Goal: Task Accomplishment & Management: Manage account settings

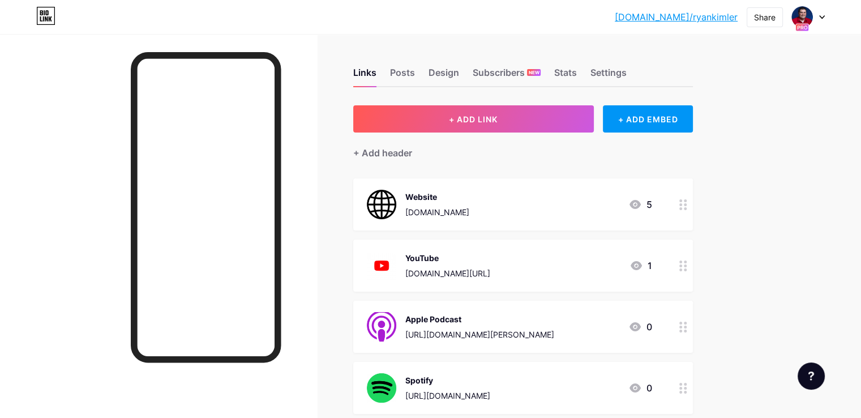
click at [317, 38] on div at bounding box center [158, 243] width 317 height 418
click at [823, 9] on div at bounding box center [808, 17] width 33 height 20
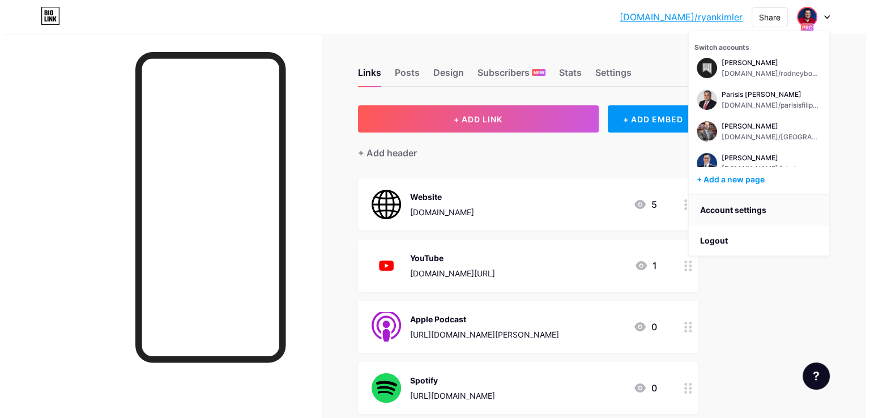
scroll to position [396, 0]
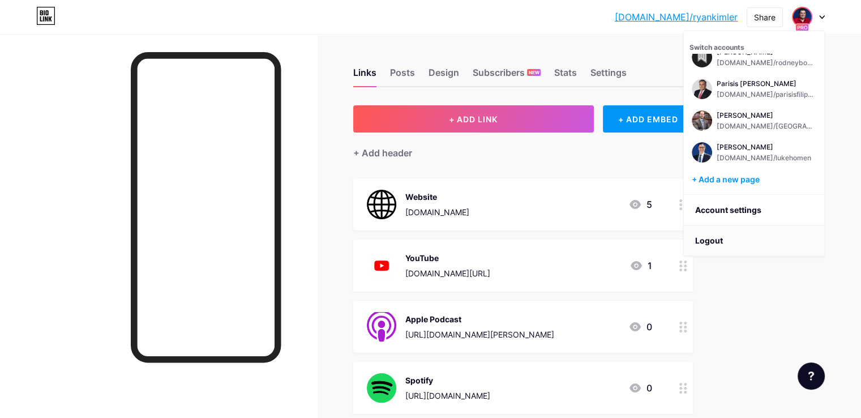
click at [715, 238] on li "Logout" at bounding box center [754, 240] width 140 height 31
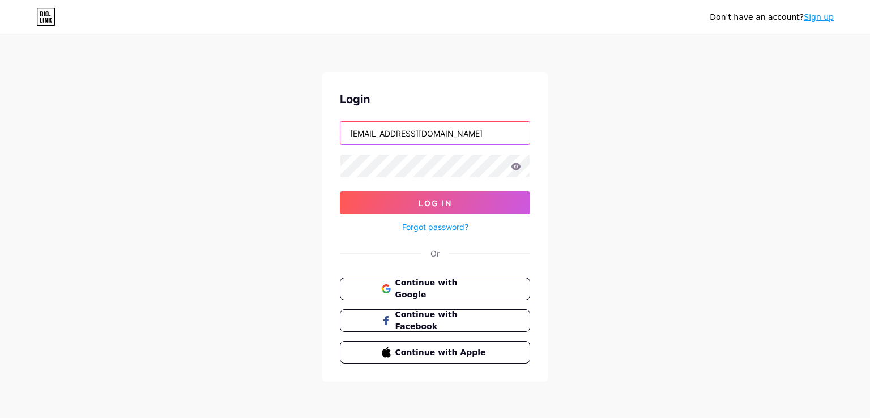
click at [404, 129] on input "client@thelegalpodcastnetwork.com" at bounding box center [434, 133] width 189 height 23
type input "[EMAIL_ADDRESS][DOMAIN_NAME]"
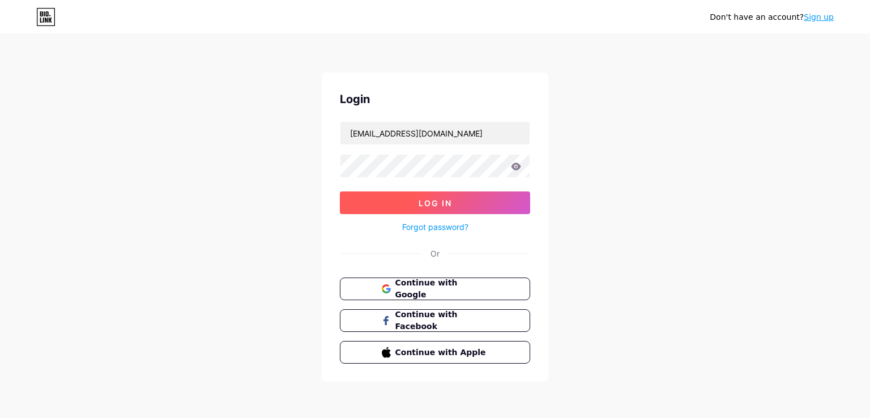
click at [434, 197] on button "Log In" at bounding box center [435, 202] width 190 height 23
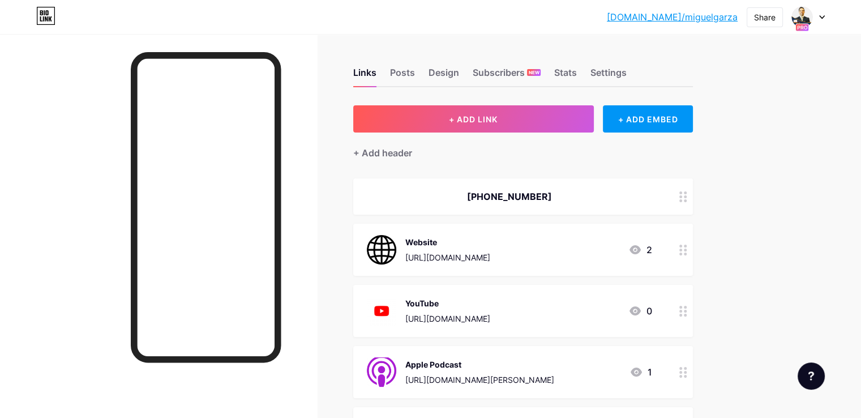
click at [825, 19] on div at bounding box center [808, 17] width 33 height 20
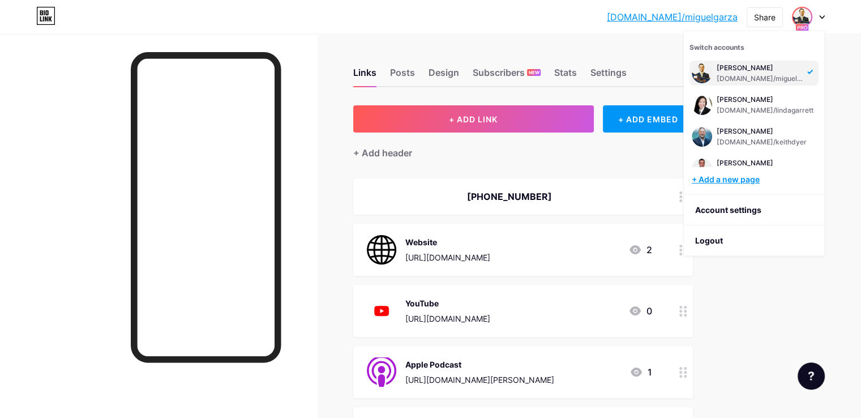
click at [749, 181] on div "+ Add a new page" at bounding box center [755, 179] width 127 height 11
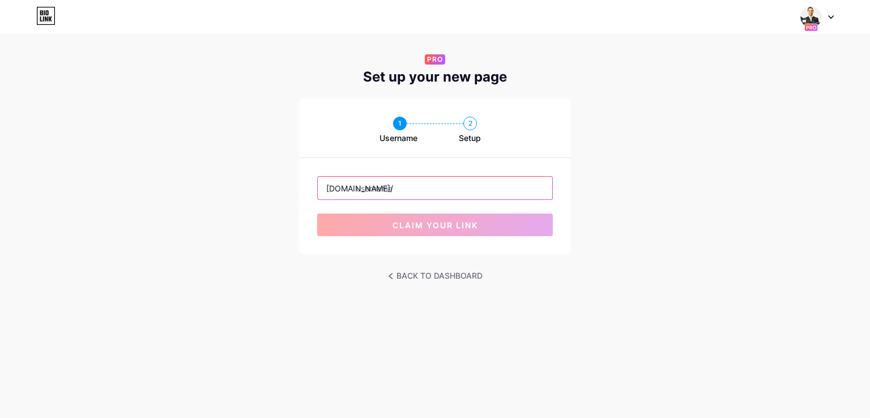
click at [392, 191] on input "text" at bounding box center [435, 188] width 234 height 23
click at [421, 181] on input "text" at bounding box center [435, 188] width 234 height 23
paste input "rileyhetherington"
click at [356, 191] on input "rileyhetherington" at bounding box center [435, 188] width 234 height 23
type input "grileyhetherington"
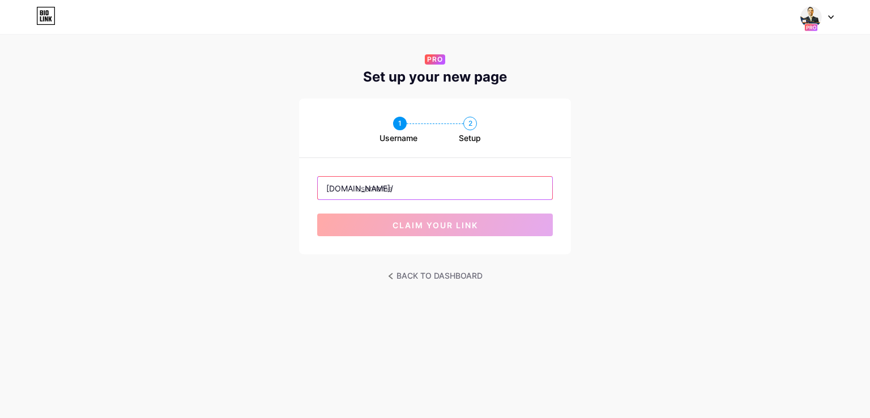
click at [450, 191] on input "text" at bounding box center [435, 188] width 234 height 23
paste input "rileyhetherington"
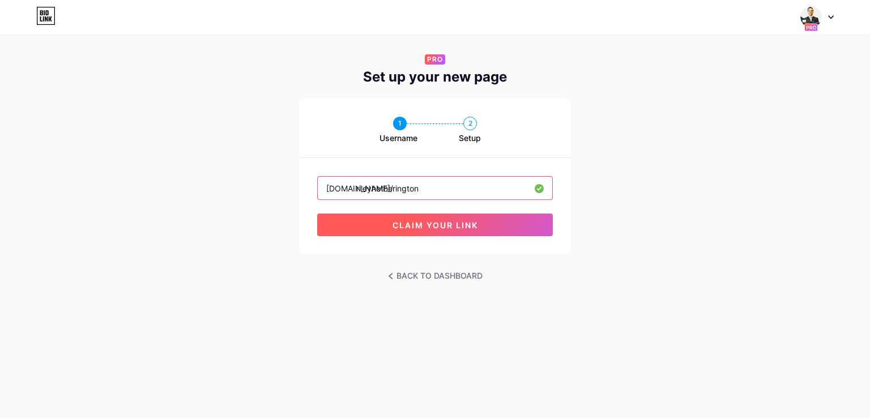
type input "rileyhetherington"
click at [419, 224] on span "claim your link" at bounding box center [435, 225] width 86 height 10
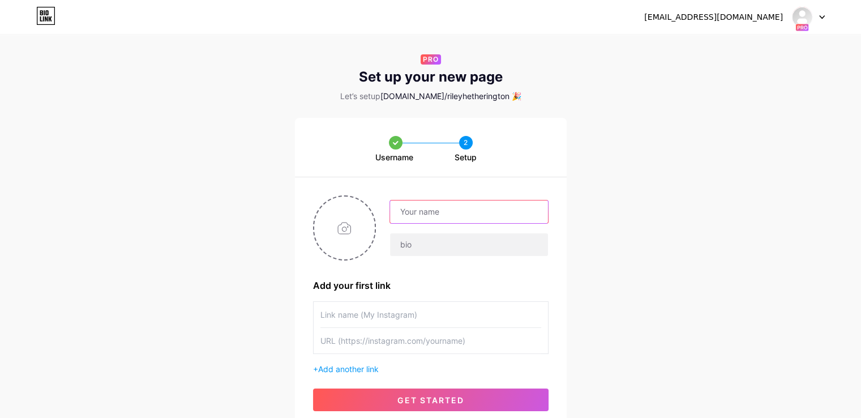
click at [420, 214] on input "text" at bounding box center [468, 211] width 157 height 23
paste input "[PERSON_NAME] [PERSON_NAME]"
type input "[PERSON_NAME] [PERSON_NAME]"
click at [351, 218] on input "file" at bounding box center [344, 228] width 61 height 63
type input "C:\fakepath\YT profile 2.png"
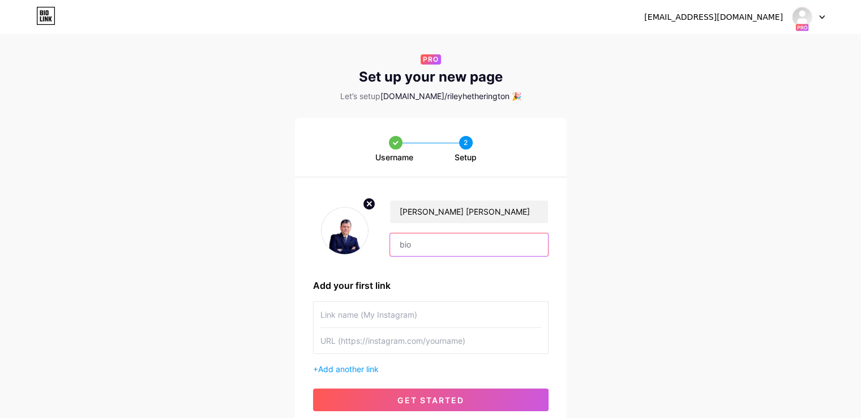
click at [429, 247] on input "text" at bounding box center [468, 244] width 157 height 23
paste input "The [PERSON_NAME] Law Firm"
click at [403, 245] on input "The [PERSON_NAME] Law Firm" at bounding box center [468, 244] width 157 height 23
type input "The [PERSON_NAME] Law Firm"
click at [387, 306] on input "text" at bounding box center [431, 314] width 221 height 25
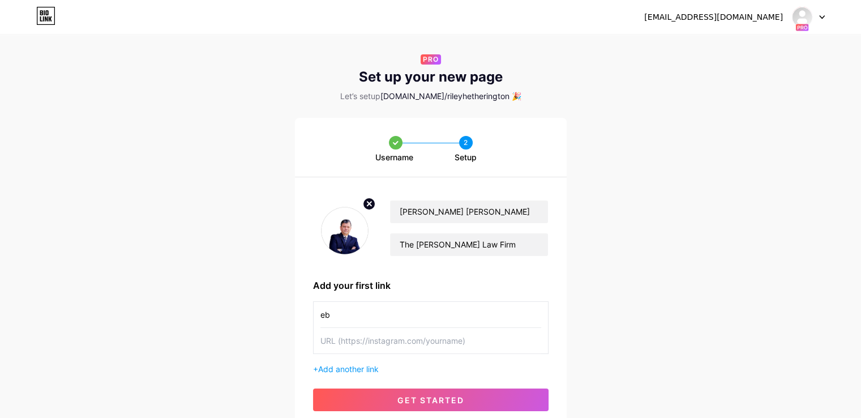
type input "e"
type input "Website"
paste input "[DOMAIN_NAME]"
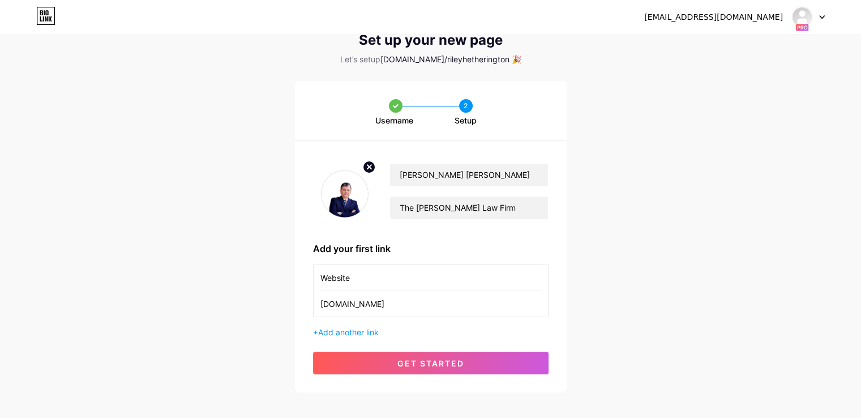
scroll to position [57, 0]
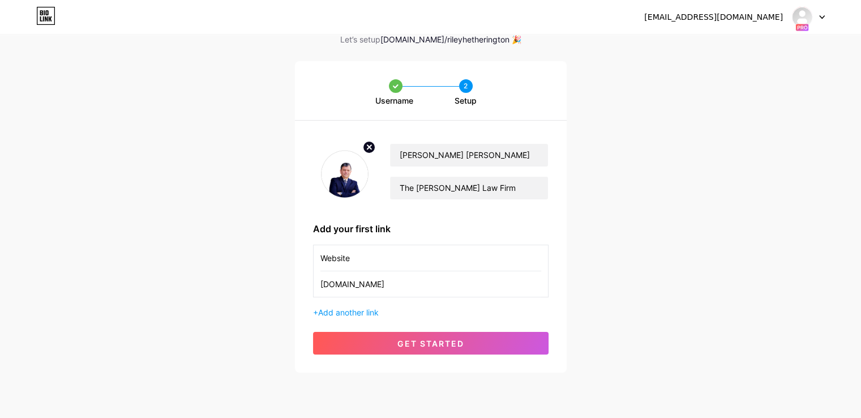
type input "[DOMAIN_NAME]"
click at [398, 329] on div "[PERSON_NAME] [PERSON_NAME] The [PERSON_NAME] Law Firm Add your first link Webs…" at bounding box center [431, 247] width 272 height 252
click at [378, 278] on input "[DOMAIN_NAME]" at bounding box center [431, 283] width 221 height 25
click at [382, 262] on input "Website" at bounding box center [431, 257] width 221 height 25
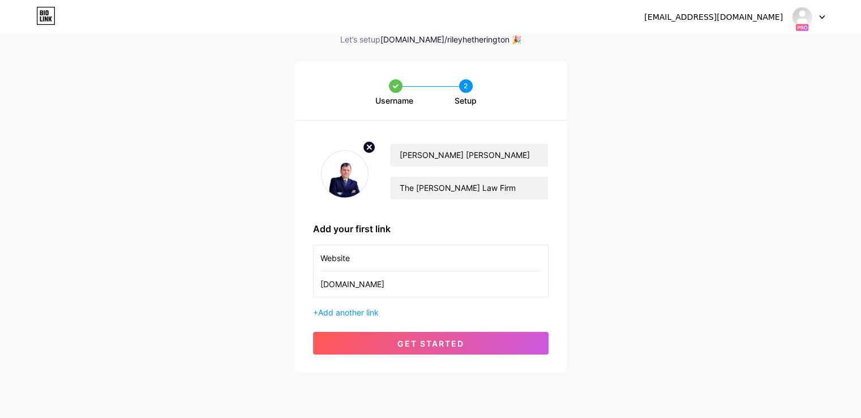
click at [382, 262] on input "Website" at bounding box center [431, 257] width 221 height 25
paste input "[URL][DOMAIN_NAME]"
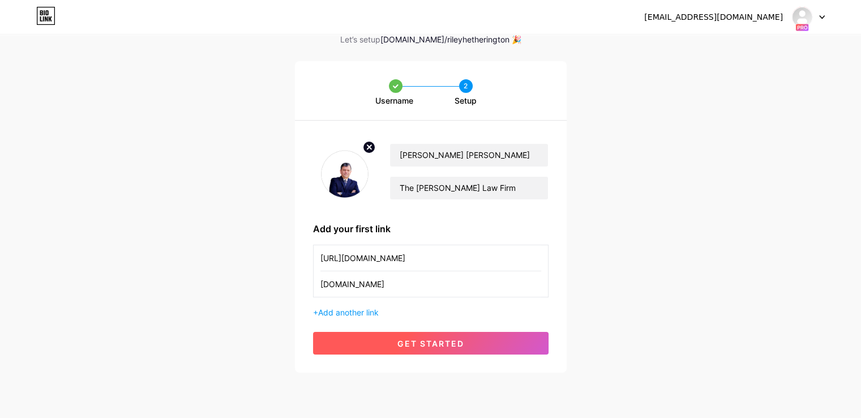
type input "[URL][DOMAIN_NAME]"
click at [401, 343] on span "get started" at bounding box center [431, 344] width 67 height 10
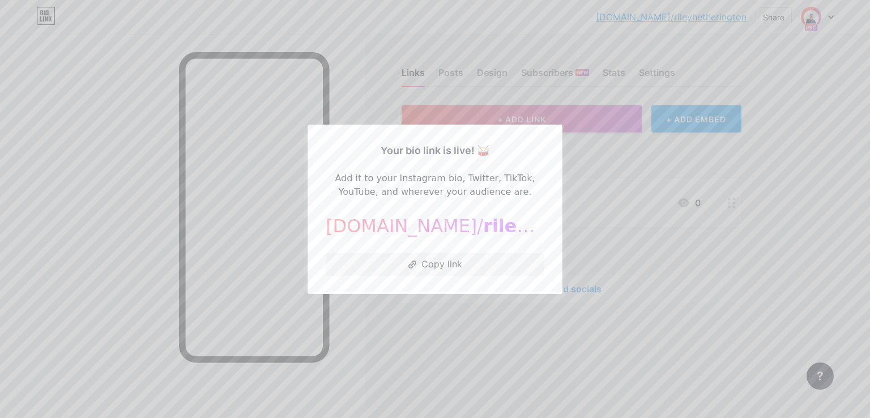
click at [731, 268] on div at bounding box center [435, 209] width 870 height 418
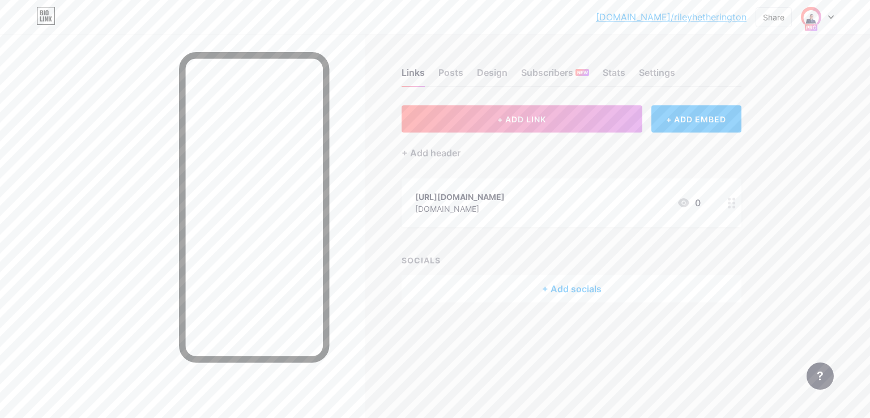
click at [688, 204] on icon at bounding box center [684, 203] width 14 height 14
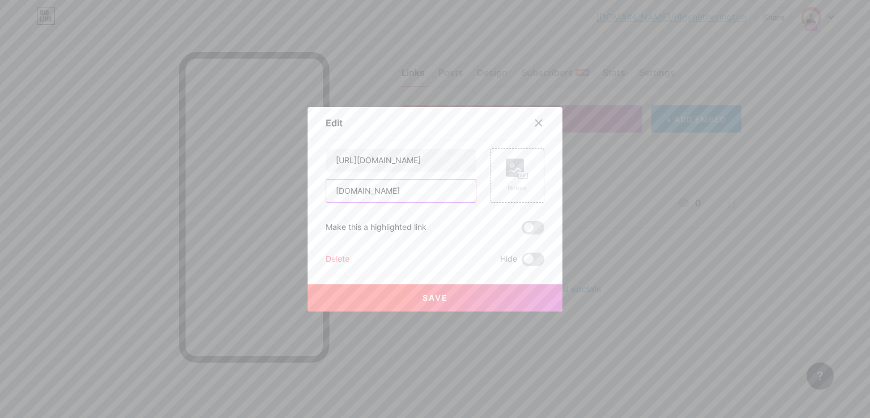
click at [415, 191] on input "[DOMAIN_NAME]" at bounding box center [401, 191] width 150 height 23
paste input "[URL][DOMAIN_NAME]"
type input "[URL][DOMAIN_NAME]"
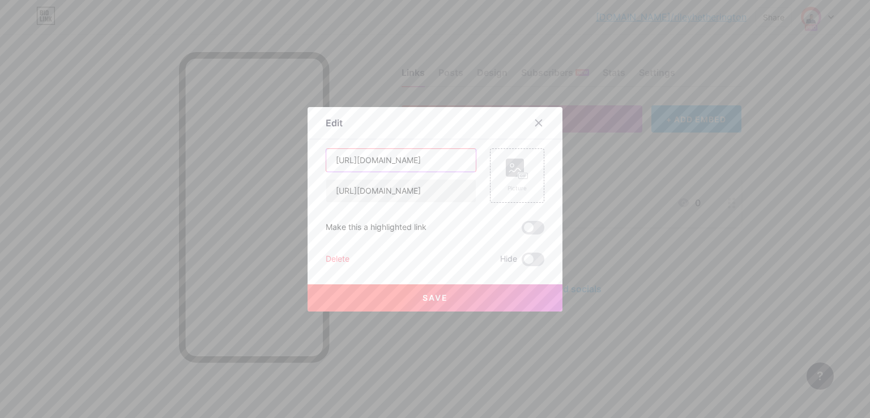
click at [409, 166] on input "[URL][DOMAIN_NAME]" at bounding box center [401, 160] width 150 height 23
type input "Website"
click at [520, 160] on icon at bounding box center [517, 169] width 23 height 21
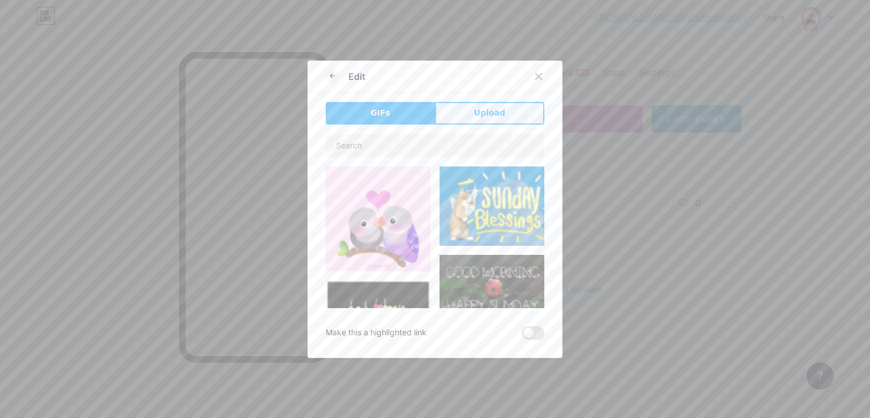
click at [503, 106] on button "Upload" at bounding box center [489, 113] width 109 height 23
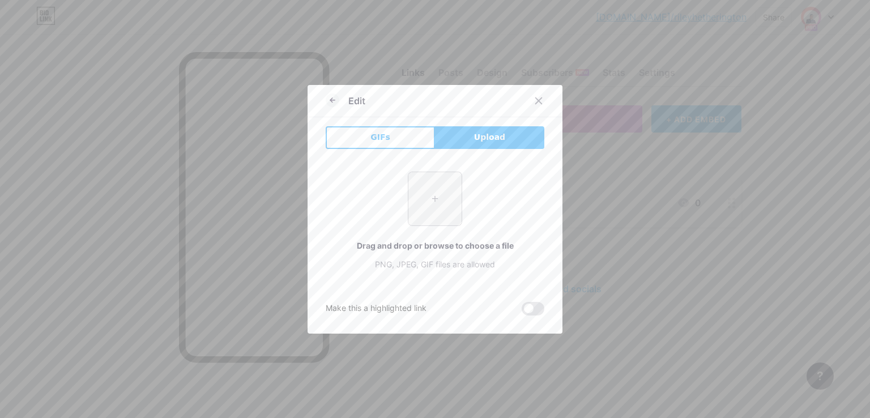
click at [421, 192] on input "file" at bounding box center [434, 198] width 53 height 53
type input "C:\fakepath\Website.png"
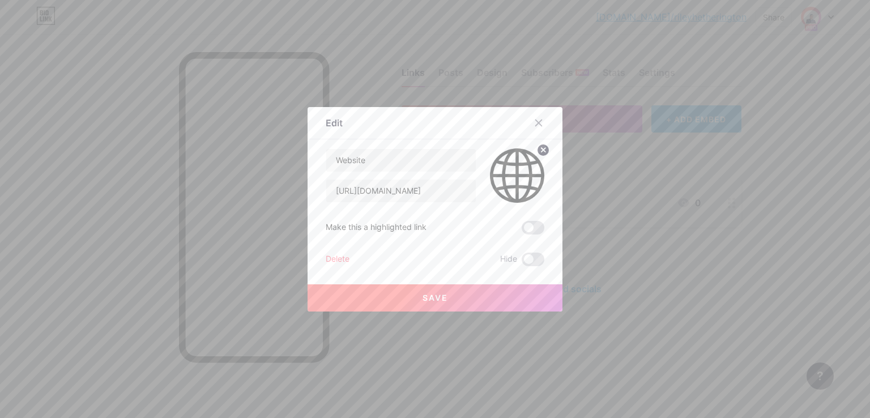
click at [392, 298] on button "Save" at bounding box center [435, 297] width 255 height 27
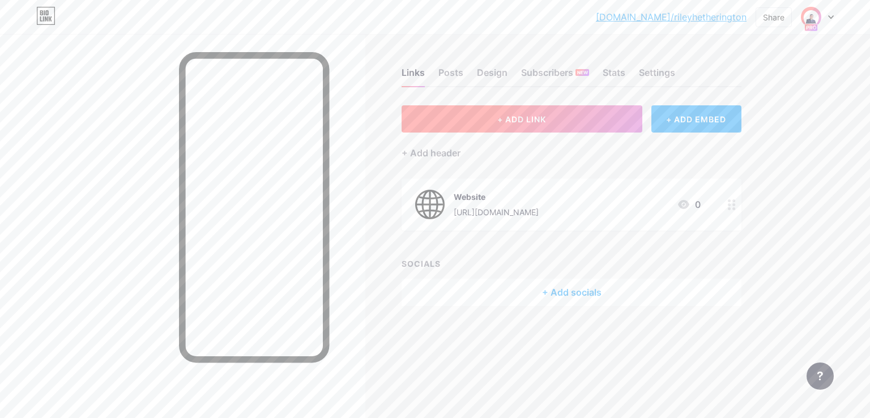
click at [539, 123] on button "+ ADD LINK" at bounding box center [522, 118] width 241 height 27
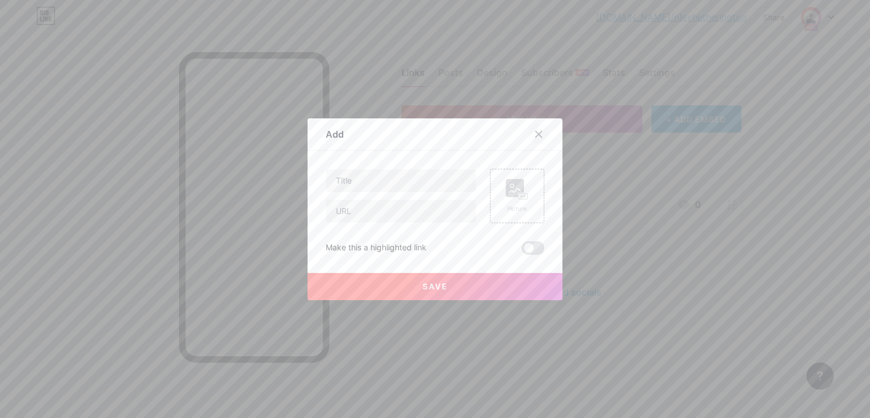
click at [534, 131] on icon at bounding box center [538, 134] width 9 height 9
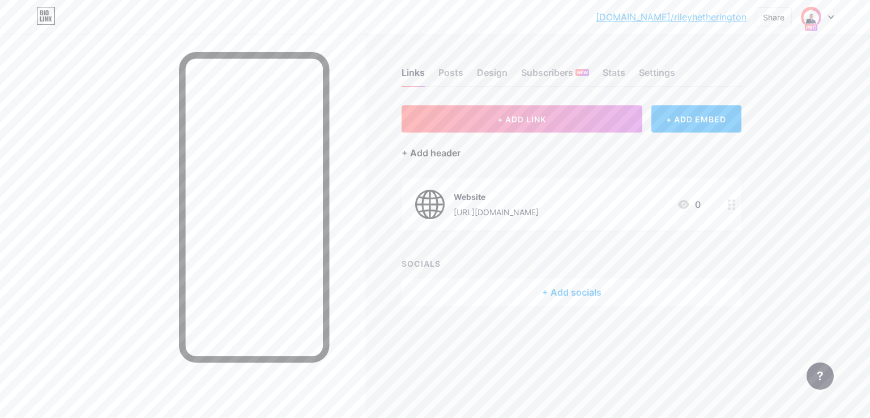
click at [455, 154] on div "+ Add header" at bounding box center [431, 153] width 59 height 14
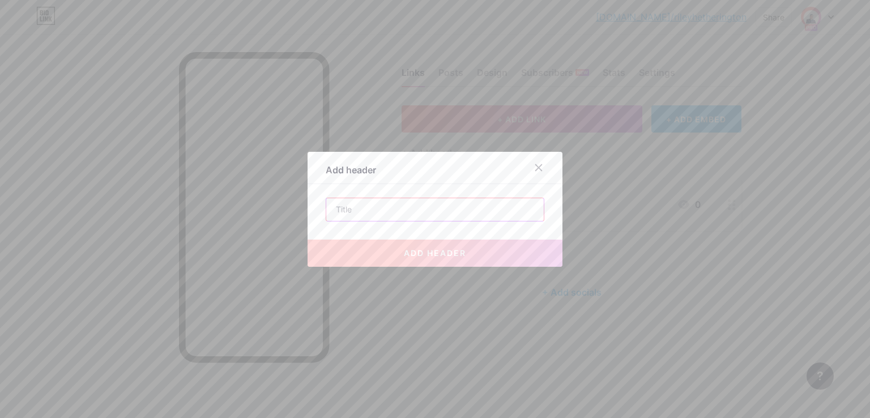
click at [342, 211] on input "text" at bounding box center [434, 209] width 217 height 23
paste input "[PHONE_NUMBER]"
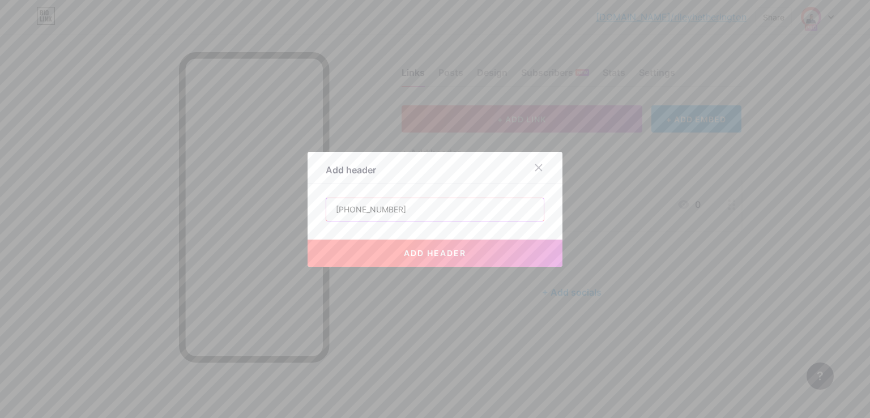
click at [330, 206] on input "[PHONE_NUMBER]" at bounding box center [434, 209] width 217 height 23
type input "[PHONE_NUMBER]"
click at [366, 247] on button "add header" at bounding box center [435, 253] width 255 height 27
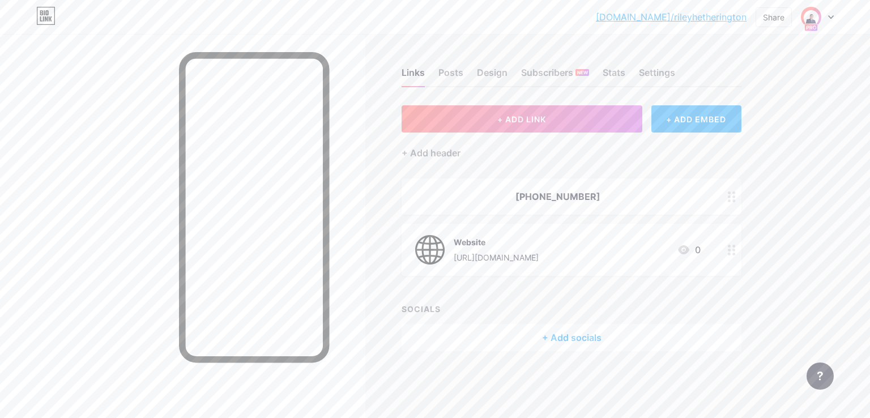
click at [718, 20] on link "[DOMAIN_NAME]/rileyhetherington" at bounding box center [671, 17] width 151 height 14
